Goal: Information Seeking & Learning: Find specific fact

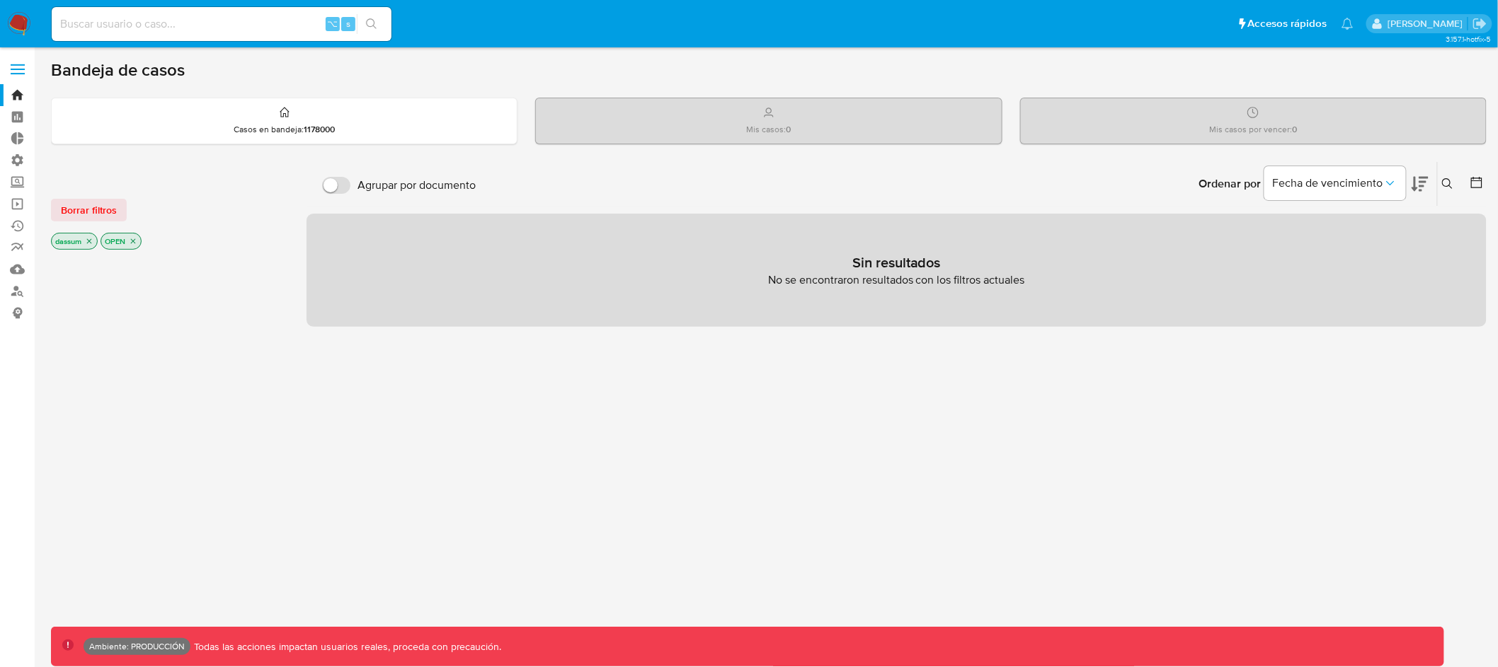
click at [210, 21] on input at bounding box center [222, 24] width 340 height 18
type input "assum.diego"
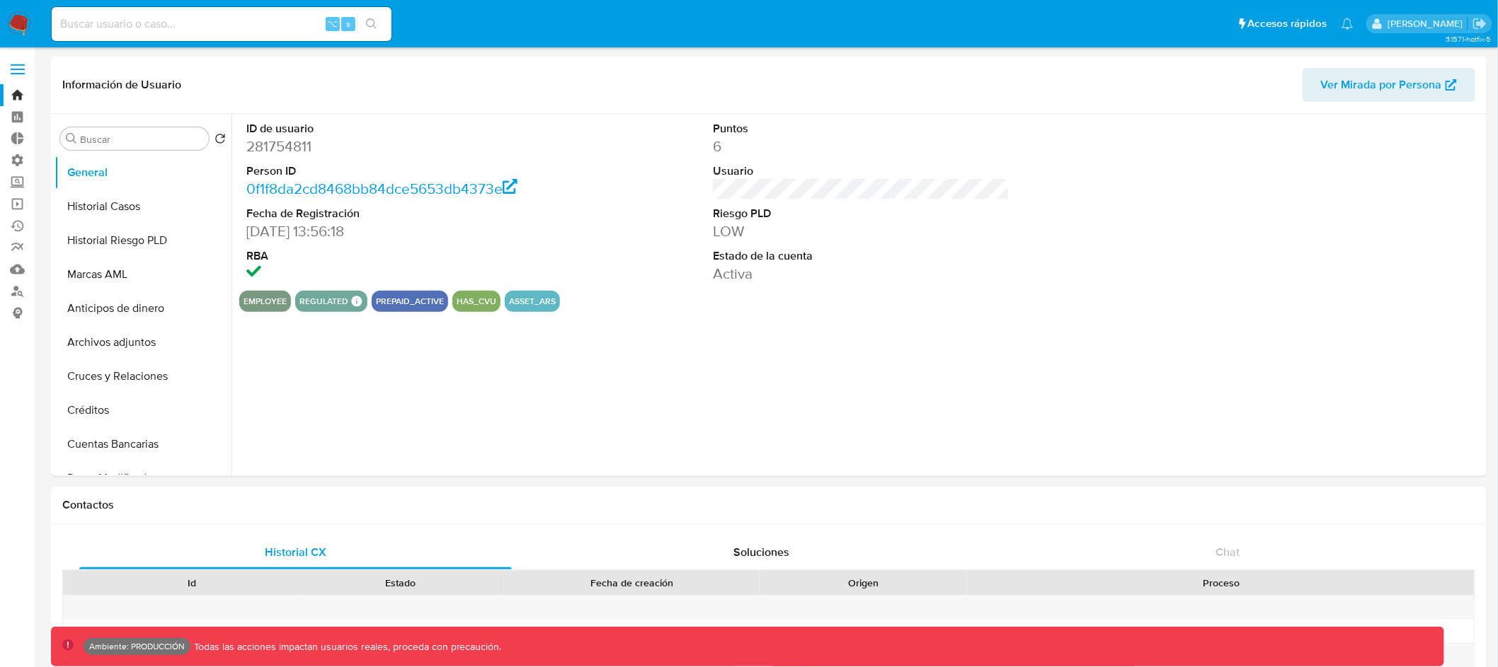
select select "10"
click at [92, 137] on input "Buscar" at bounding box center [141, 139] width 123 height 13
click at [177, 132] on div "Buscar" at bounding box center [134, 138] width 149 height 23
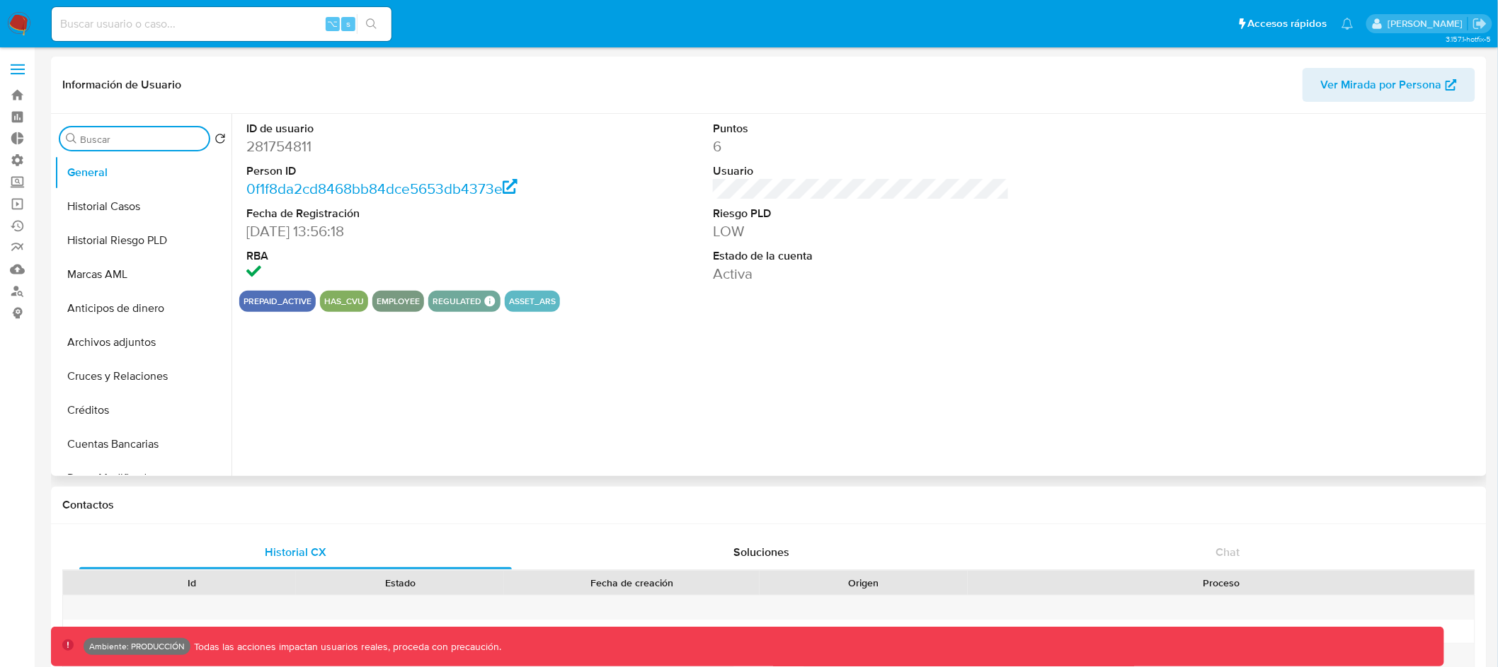
click at [166, 136] on input "Buscar" at bounding box center [141, 139] width 123 height 13
select select "10"
type input "cru"
click at [169, 207] on button "Cruces y Relaciones" at bounding box center [137, 207] width 166 height 34
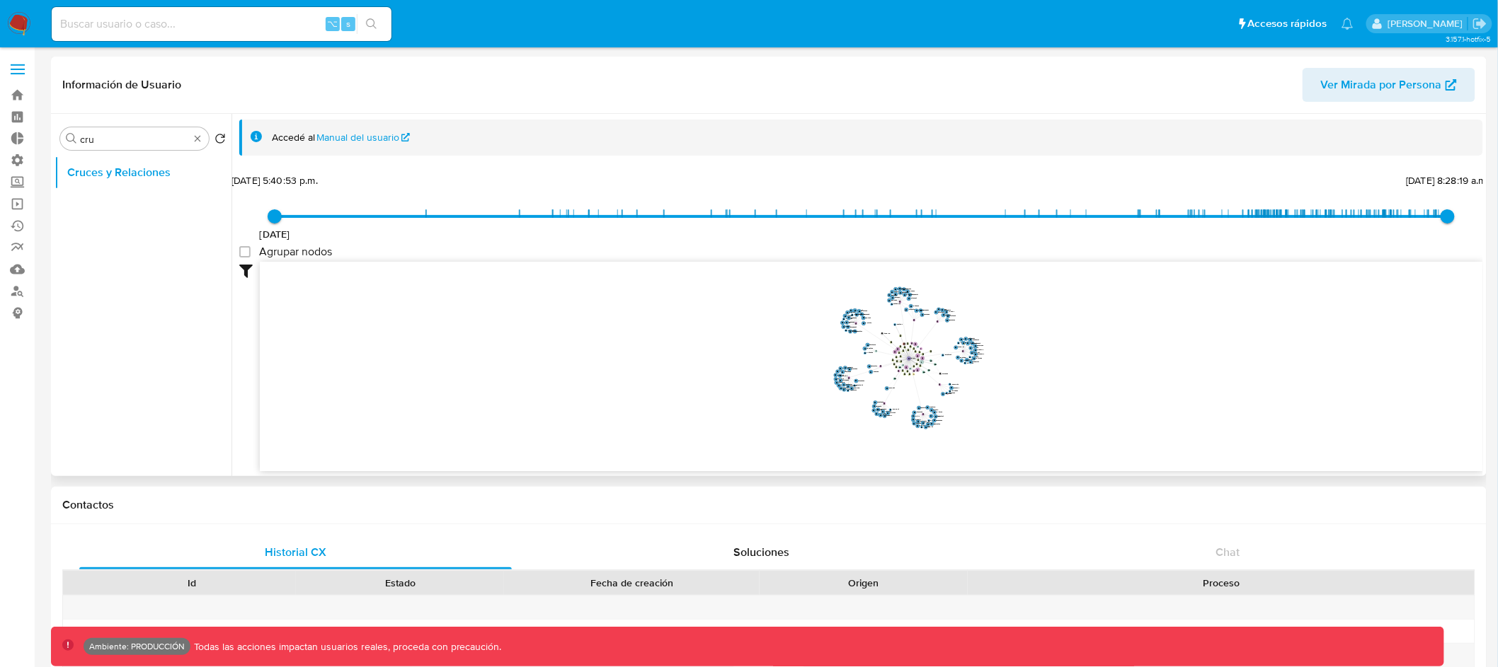
drag, startPoint x: 1239, startPoint y: 319, endPoint x: 1056, endPoint y: 349, distance: 185.1
click at [1069, 351] on icon "device-5fb06a7208813b0017e71006  device-5b1fff9cff4e2c79177aebf0  device-650c…" at bounding box center [871, 364] width 1223 height 205
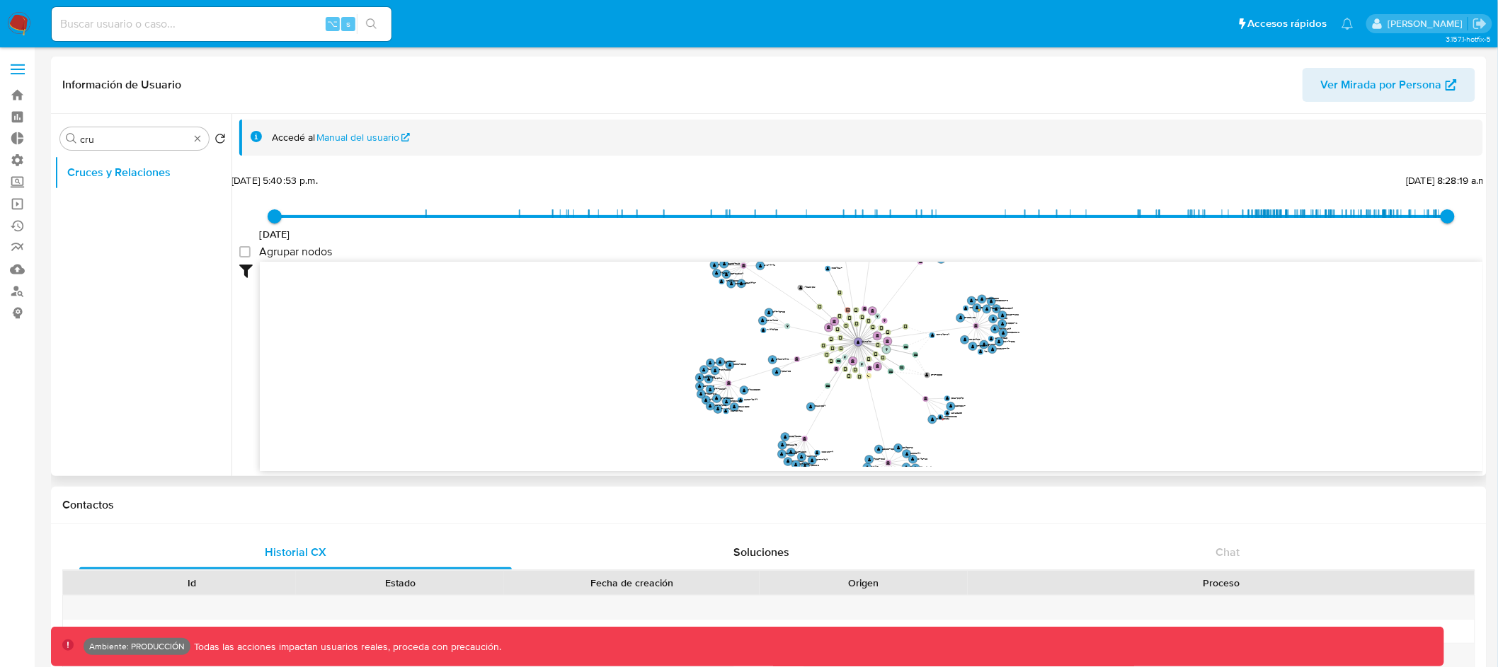
drag, startPoint x: 857, startPoint y: 349, endPoint x: 927, endPoint y: 311, distance: 79.8
click at [927, 311] on icon "device-5fb06a7208813b0017e71006  device-5b1fff9cff4e2c79177aebf0  device-650c…" at bounding box center [871, 364] width 1223 height 205
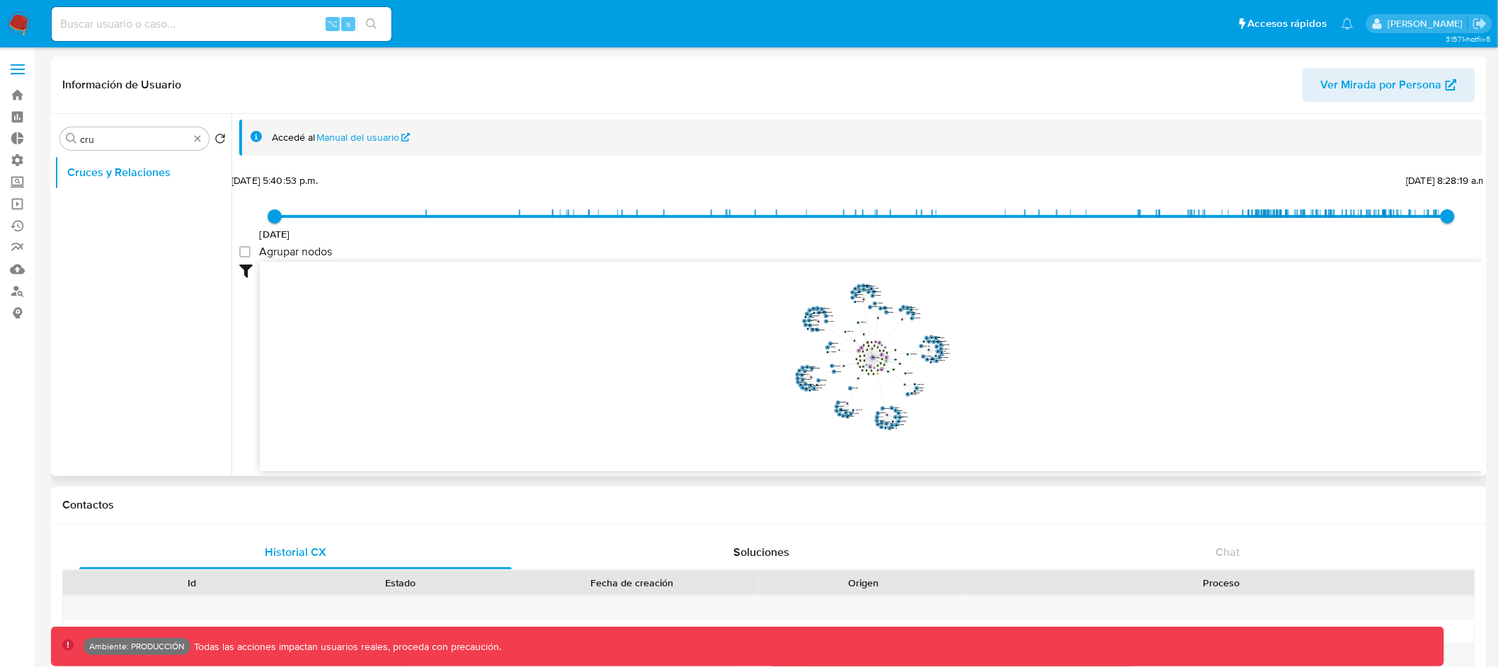
drag, startPoint x: 1109, startPoint y: 324, endPoint x: 1060, endPoint y: 338, distance: 51.3
click at [1060, 338] on icon "device-5fb06a7208813b0017e71006  device-5b1fff9cff4e2c79177aebf0  device-650c…" at bounding box center [871, 364] width 1223 height 205
